Goal: Check status: Check status

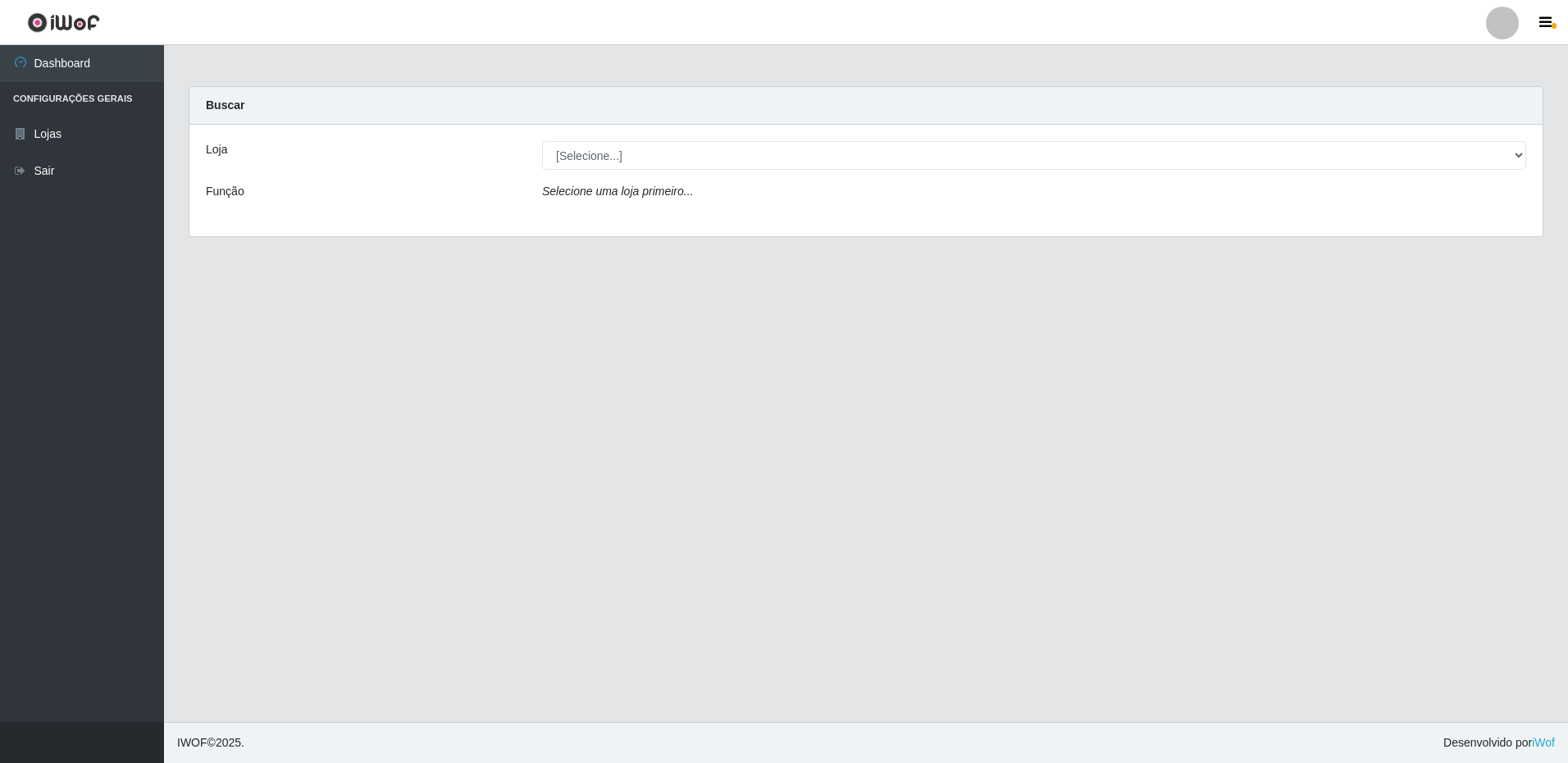
click at [754, 121] on div "Buscar" at bounding box center [866, 106] width 1353 height 37
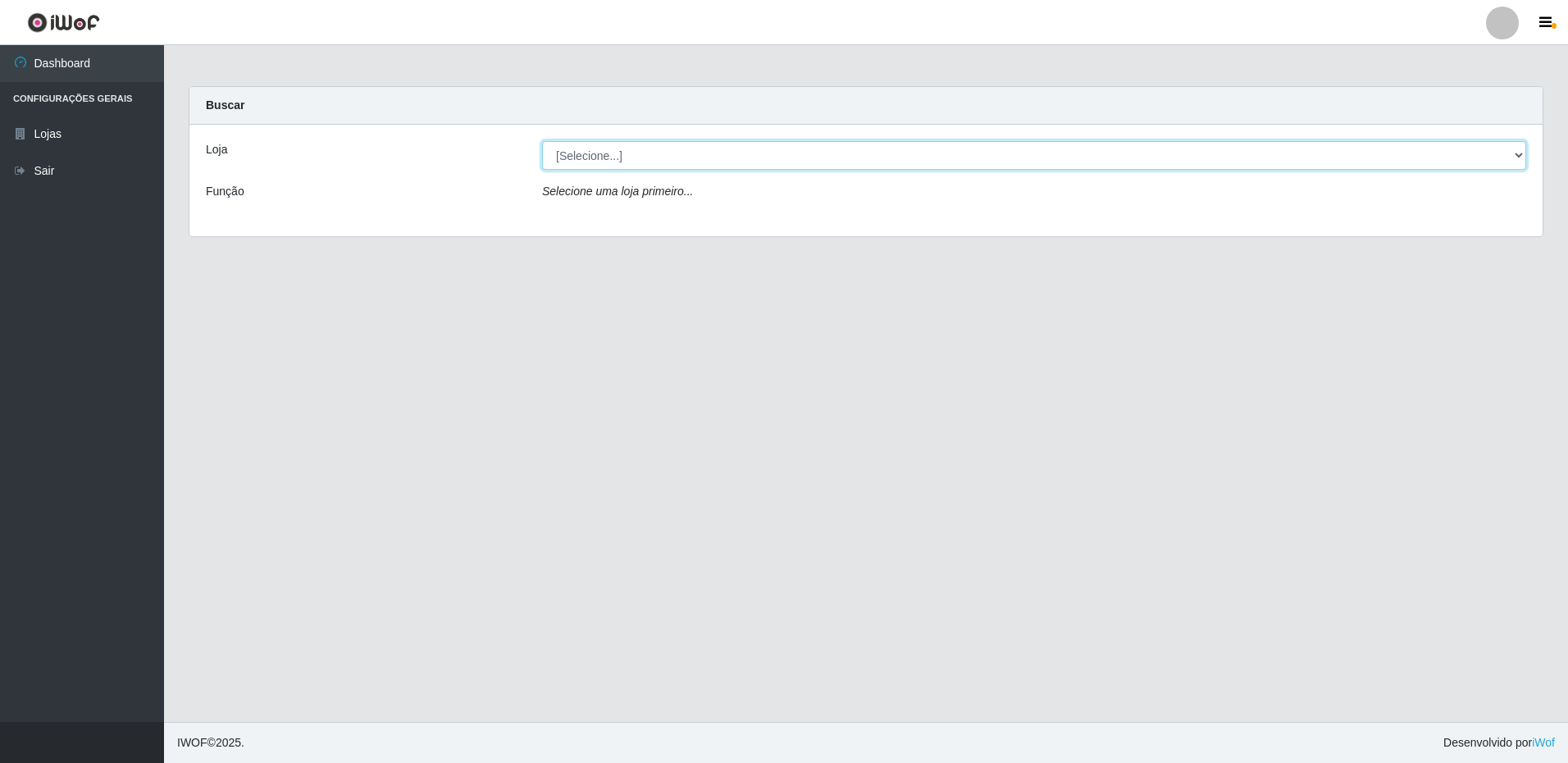
click at [742, 148] on select "[Selecione...] Extrabom - Loja 16 [GEOGRAPHIC_DATA]" at bounding box center [1034, 155] width 984 height 29
select select "450"
click at [542, 141] on select "[Selecione...] Extrabom - Loja 16 [GEOGRAPHIC_DATA]" at bounding box center [1034, 155] width 984 height 29
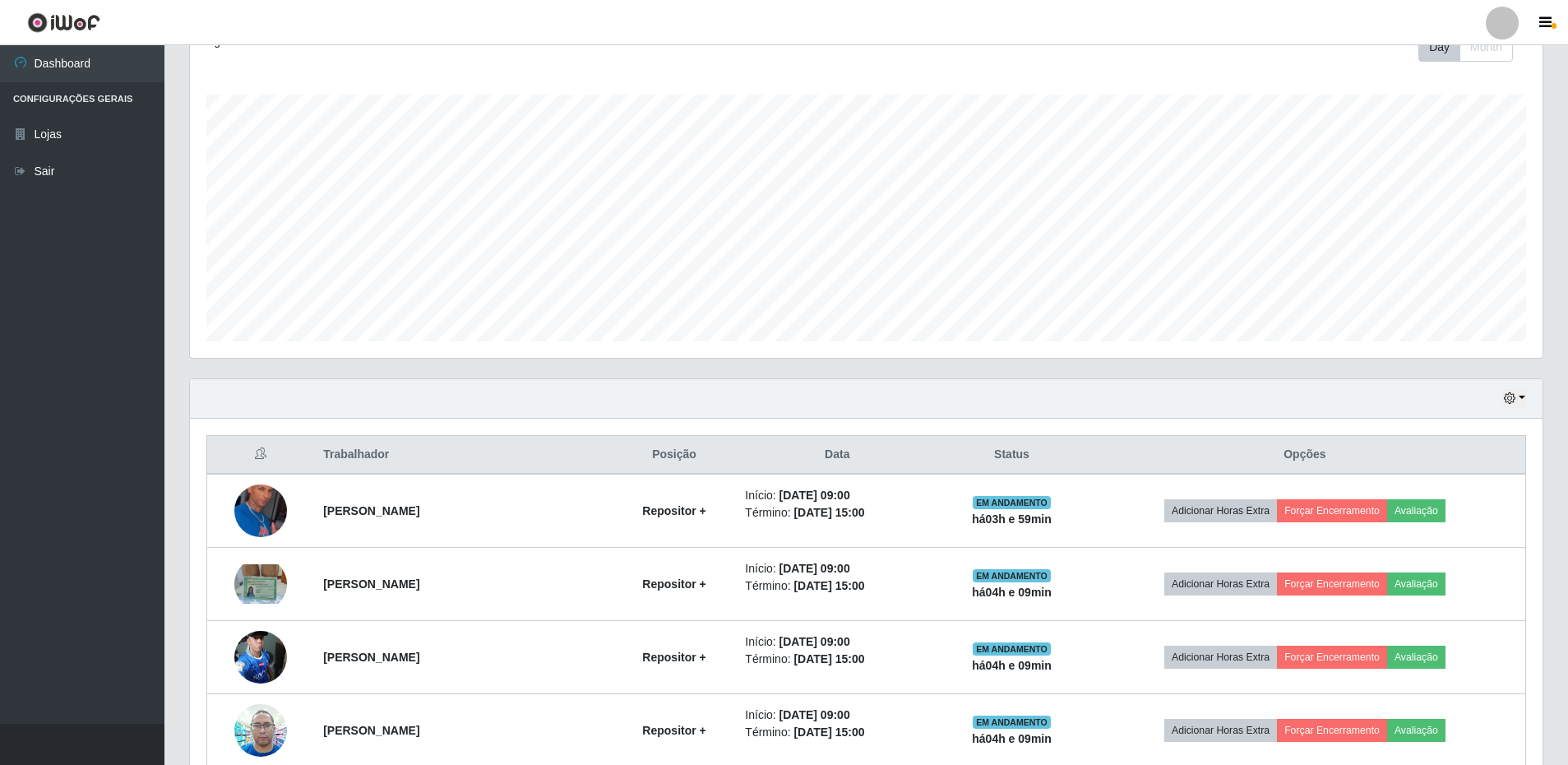
scroll to position [329, 0]
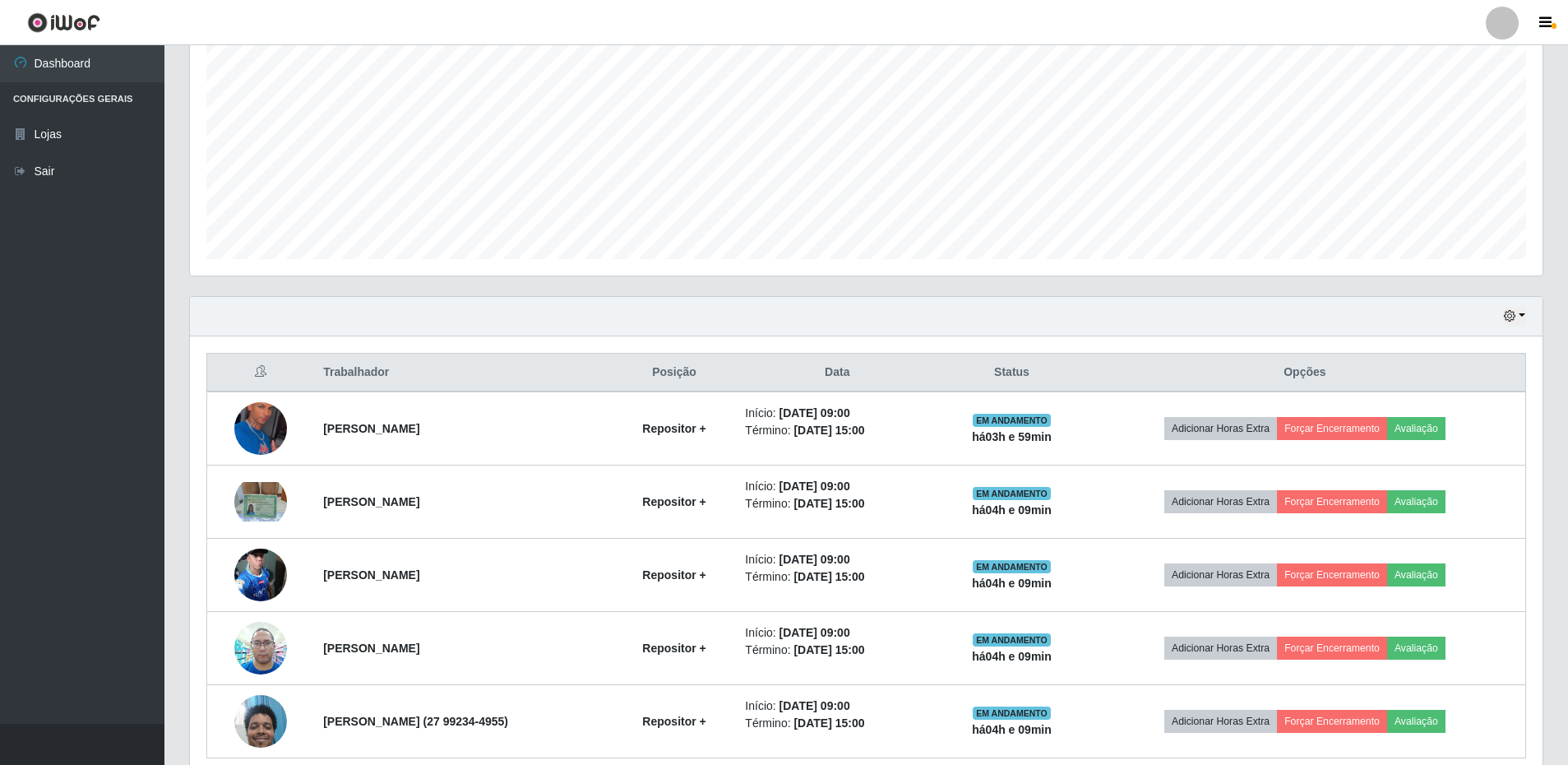
click at [757, 316] on div "Hoje 1 dia 3 dias 1 Semana Não encerrados" at bounding box center [866, 317] width 1353 height 39
click at [757, 317] on icon "button" at bounding box center [1510, 316] width 11 height 11
click at [757, 480] on button "Não encerrados" at bounding box center [1461, 483] width 130 height 34
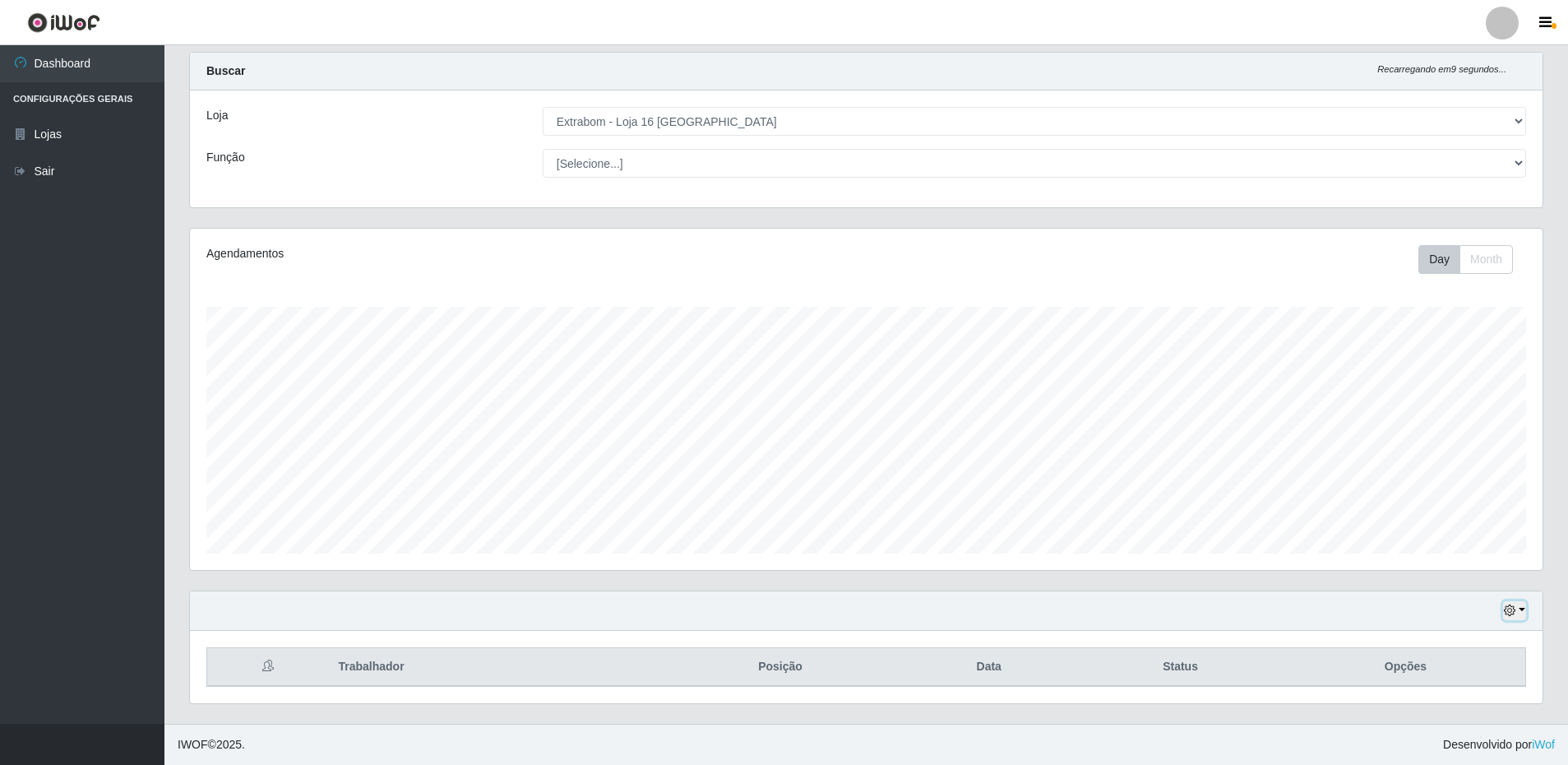
click at [757, 613] on icon "button" at bounding box center [1510, 610] width 11 height 11
click at [757, 518] on button "3 dias" at bounding box center [1461, 514] width 130 height 35
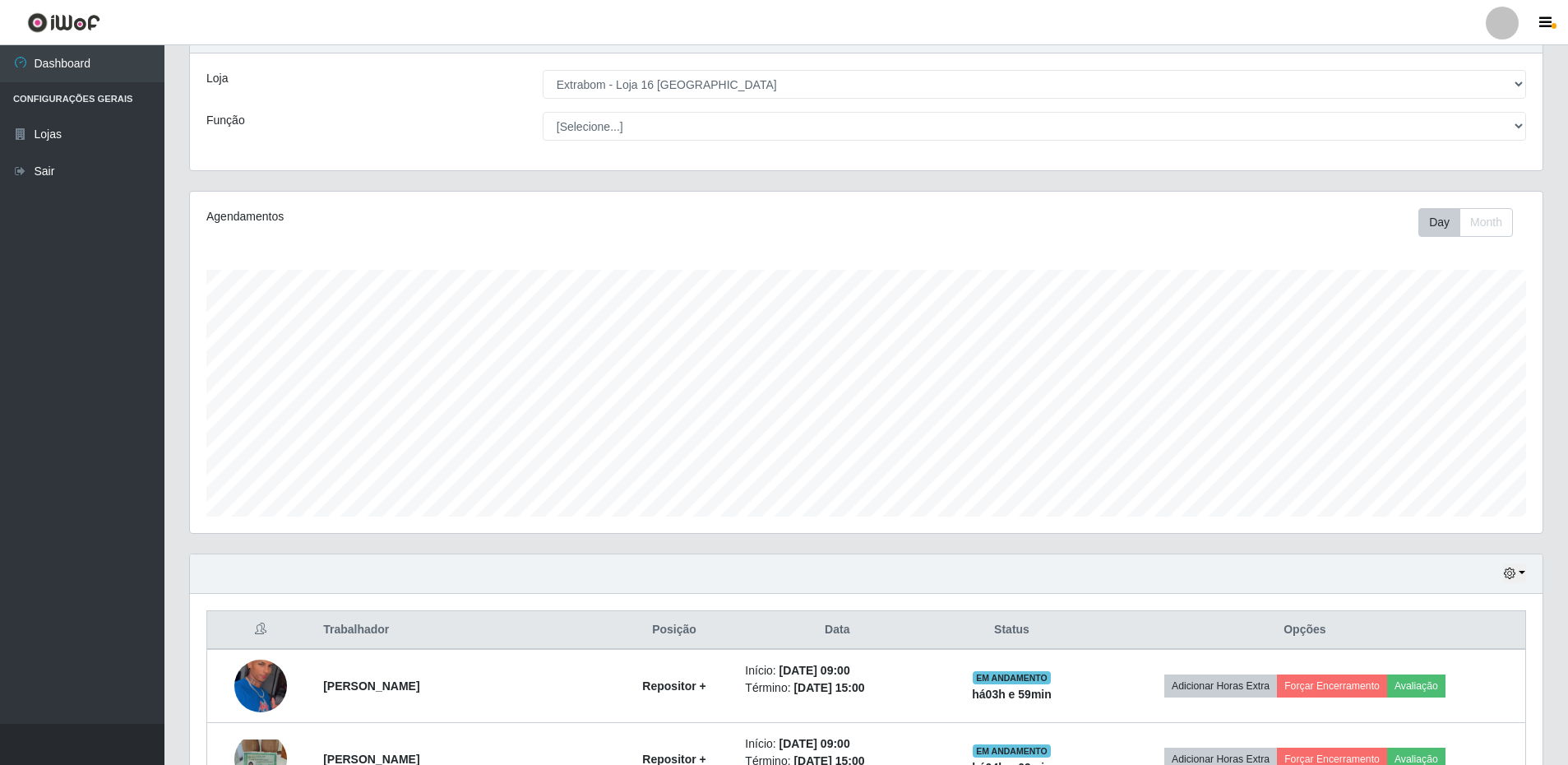
scroll to position [0, 0]
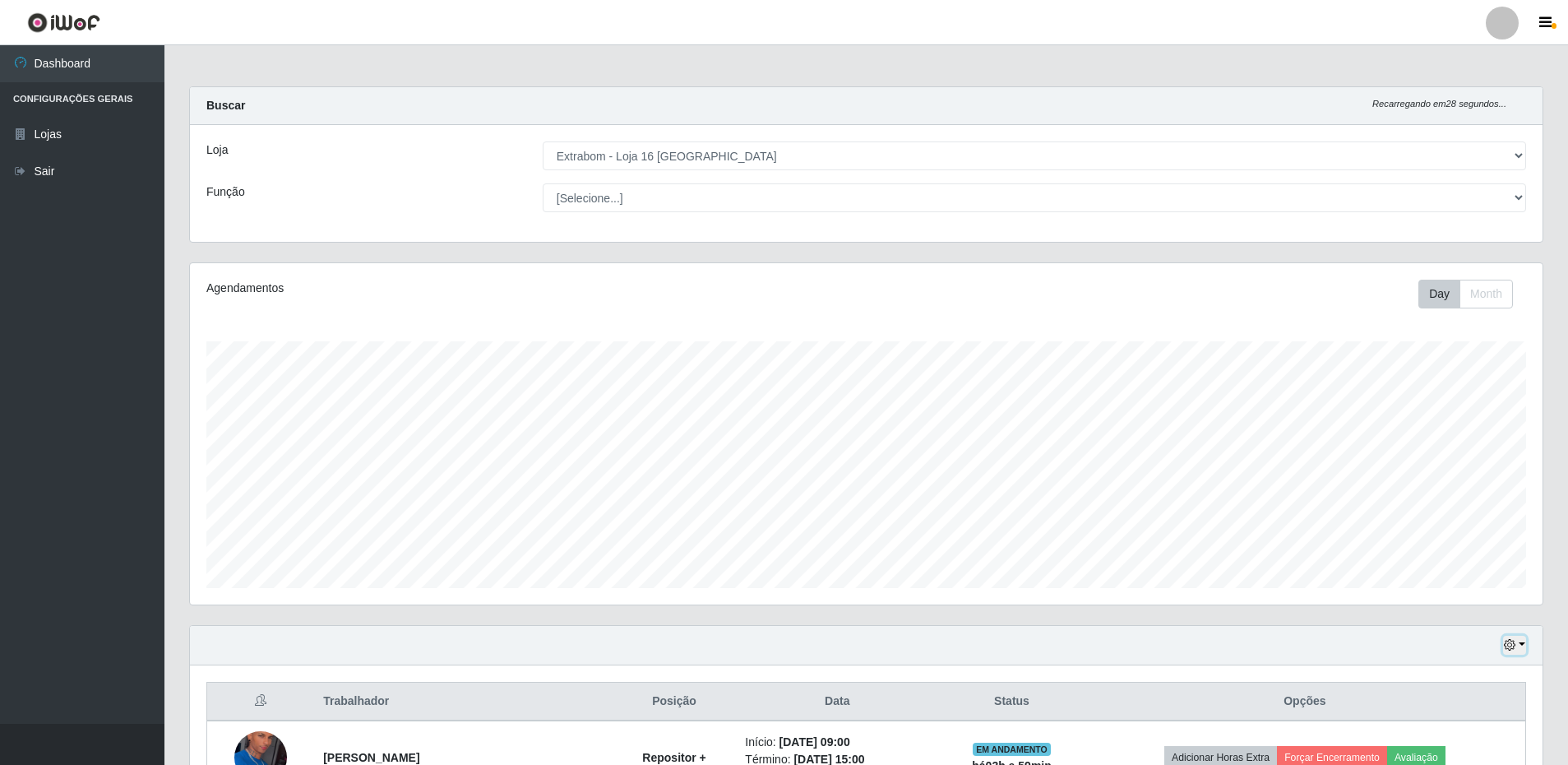
click at [757, 643] on icon "button" at bounding box center [1510, 645] width 11 height 11
click at [757, 480] on button "Hoje" at bounding box center [1461, 480] width 130 height 35
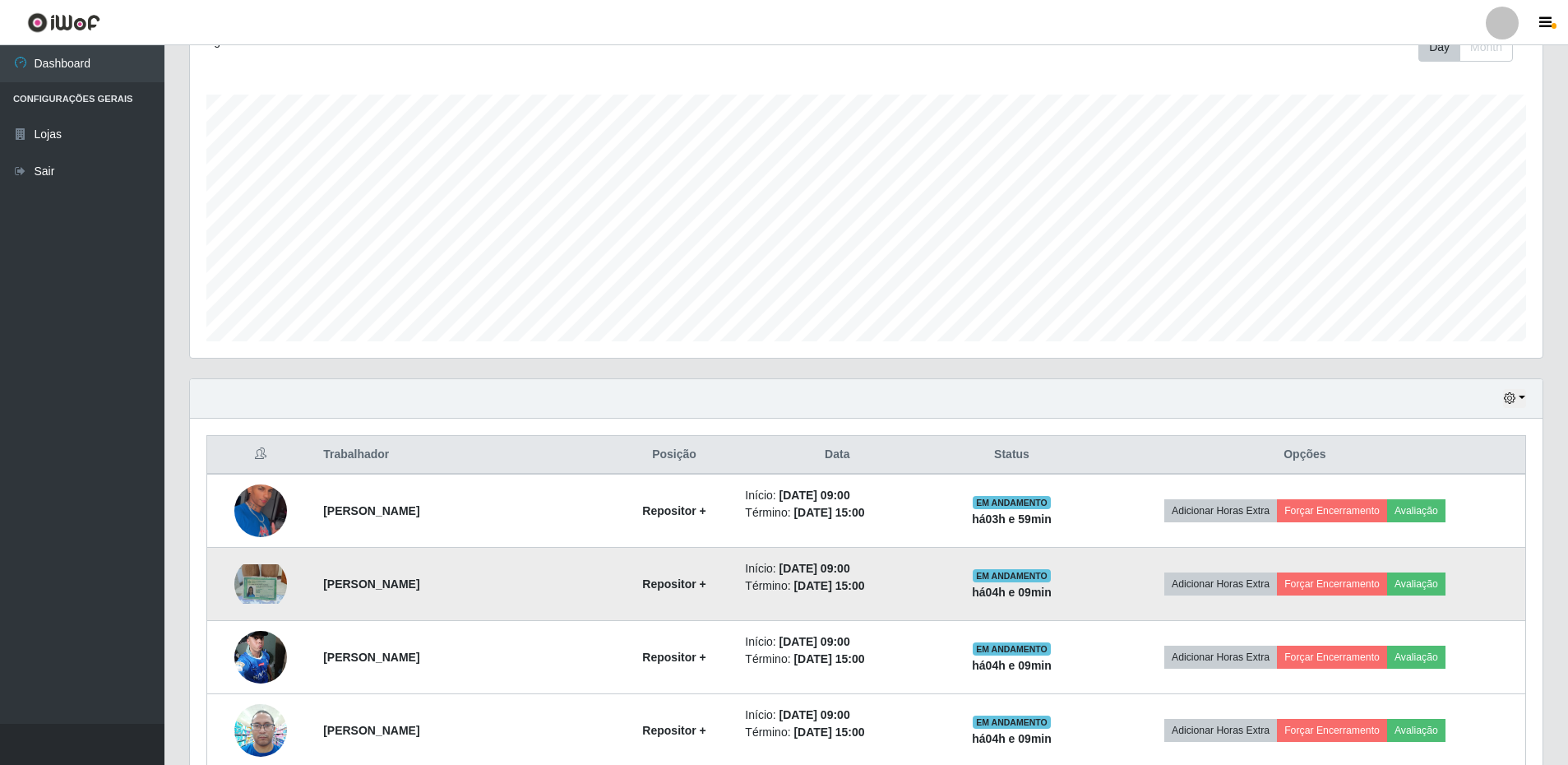
scroll to position [400, 0]
